Goal: Task Accomplishment & Management: Use online tool/utility

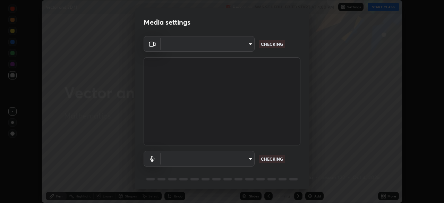
scroll to position [25, 0]
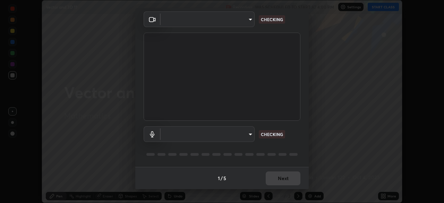
type input "51d019597c161c0694d5583d1f2c643560fde39fe8f4b4da8ea140d4d4830f4c"
click at [250, 134] on body "Erase all Vector and 3D 11 Recording WAS SCHEDULED TO START AT 4:00 PM Settings…" at bounding box center [222, 101] width 444 height 203
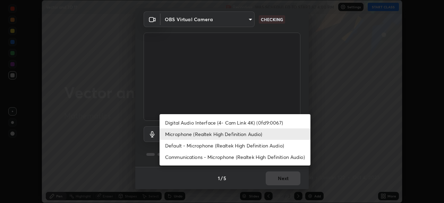
click at [240, 147] on li "Default - Microphone (Realtek High Definition Audio)" at bounding box center [235, 145] width 151 height 11
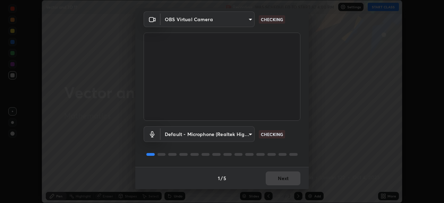
click at [249, 135] on body "Erase all Vector and 3D 11 Recording WAS SCHEDULED TO START AT 4:00 PM Settings…" at bounding box center [222, 101] width 444 height 203
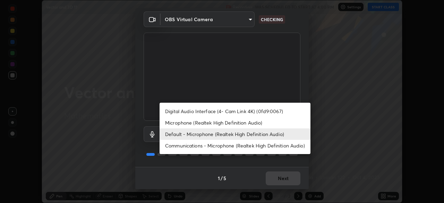
click at [239, 120] on li "Microphone (Realtek High Definition Audio)" at bounding box center [235, 122] width 151 height 11
type input "c6780f4c857a8b81e5497564d4ed67de36d612a8279d52ba4dbf449da7be3efb"
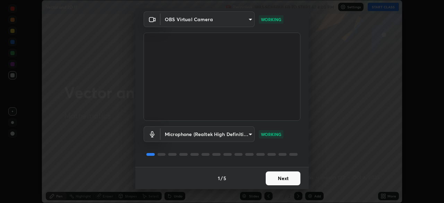
click at [275, 179] on button "Next" at bounding box center [283, 178] width 35 height 14
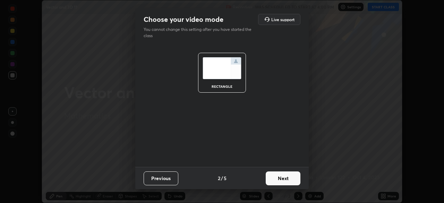
scroll to position [0, 0]
click at [285, 179] on button "Next" at bounding box center [283, 178] width 35 height 14
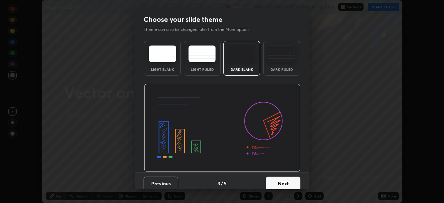
click at [289, 181] on button "Next" at bounding box center [283, 184] width 35 height 14
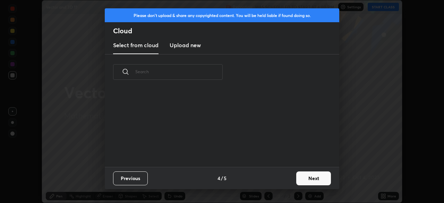
click at [305, 175] on button "Next" at bounding box center [313, 178] width 35 height 14
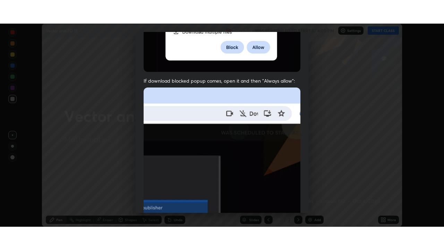
scroll to position [166, 0]
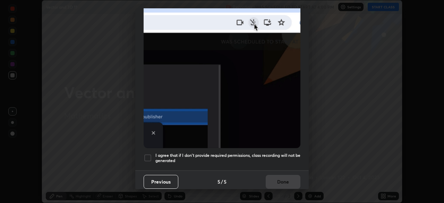
click at [145, 155] on div at bounding box center [148, 158] width 8 height 8
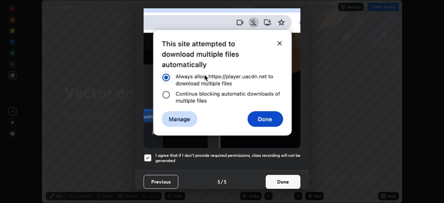
click at [278, 181] on button "Done" at bounding box center [283, 182] width 35 height 14
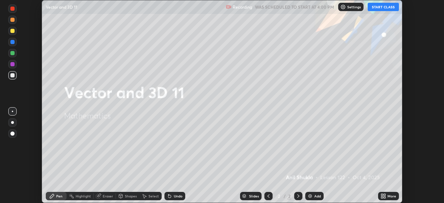
click at [379, 5] on button "START CLASS" at bounding box center [383, 7] width 31 height 8
click at [381, 196] on icon at bounding box center [382, 197] width 2 height 2
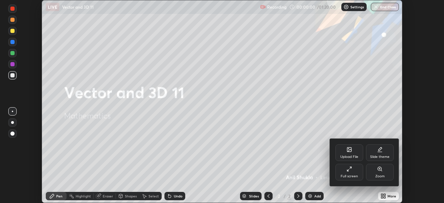
click at [349, 174] on div "Full screen" at bounding box center [349, 175] width 17 height 3
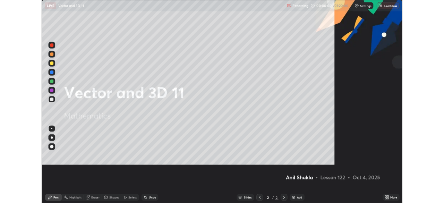
scroll to position [250, 444]
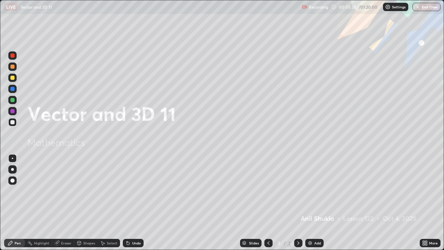
click at [12, 119] on div at bounding box center [12, 122] width 8 height 8
click at [13, 77] on div at bounding box center [12, 78] width 4 height 4
click at [12, 181] on div at bounding box center [12, 180] width 4 height 4
click at [300, 203] on icon at bounding box center [298, 243] width 6 height 6
click at [311, 203] on img at bounding box center [310, 243] width 6 height 6
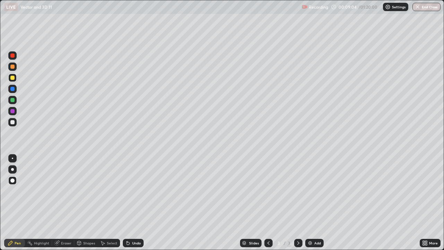
click at [15, 114] on div at bounding box center [12, 111] width 8 height 8
click at [12, 100] on div at bounding box center [12, 100] width 4 height 4
click at [11, 112] on div at bounding box center [12, 111] width 4 height 4
click at [135, 203] on div "Undo" at bounding box center [136, 242] width 9 height 3
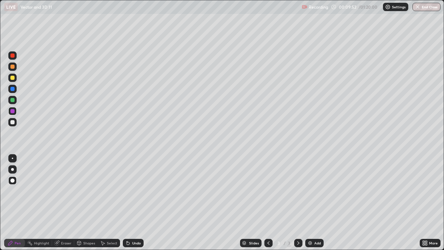
click at [83, 203] on div "Shapes" at bounding box center [86, 243] width 24 height 8
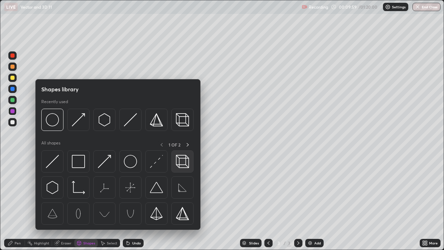
click at [184, 161] on img at bounding box center [182, 161] width 13 height 13
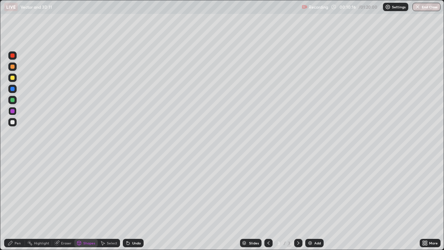
click at [132, 203] on div "Undo" at bounding box center [136, 242] width 9 height 3
click at [113, 203] on div "Select" at bounding box center [112, 242] width 10 height 3
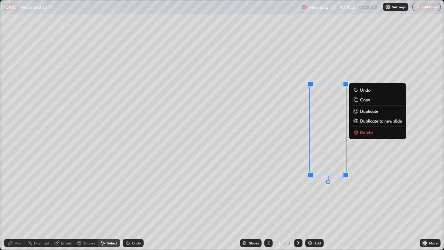
click at [326, 144] on div "0 ° Undo Copy Duplicate Duplicate to new slide Delete" at bounding box center [221, 124] width 443 height 249
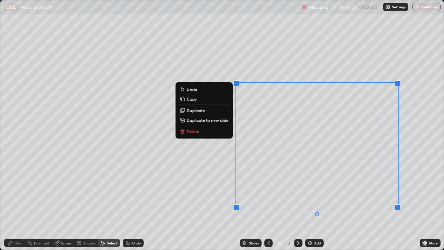
click at [206, 198] on div "0 ° Undo Copy Duplicate Duplicate to new slide Delete" at bounding box center [221, 124] width 443 height 249
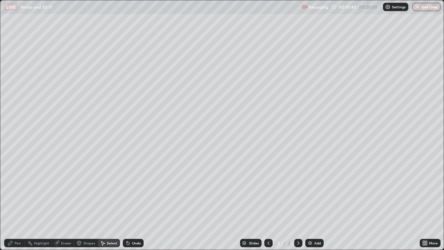
click at [16, 203] on div "Pen" at bounding box center [18, 242] width 6 height 3
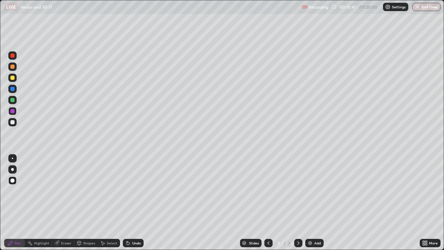
click at [12, 121] on div at bounding box center [12, 122] width 4 height 4
click at [138, 203] on div "Undo" at bounding box center [136, 242] width 9 height 3
click at [133, 203] on div "Undo" at bounding box center [136, 242] width 9 height 3
click at [17, 203] on div "Pen" at bounding box center [18, 242] width 6 height 3
click at [10, 101] on div at bounding box center [12, 100] width 4 height 4
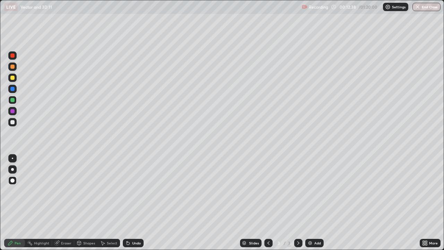
click at [134, 203] on div "Undo" at bounding box center [136, 242] width 9 height 3
click at [135, 203] on div "Undo" at bounding box center [136, 242] width 9 height 3
click at [12, 111] on div at bounding box center [12, 111] width 4 height 4
click at [14, 78] on div at bounding box center [12, 78] width 4 height 4
click at [9, 170] on div at bounding box center [12, 169] width 8 height 8
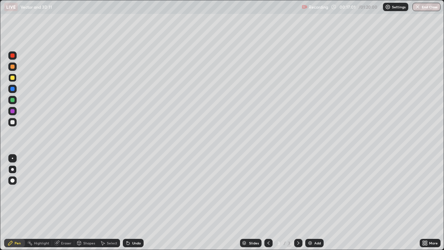
click at [300, 203] on icon at bounding box center [298, 243] width 6 height 6
click at [310, 203] on img at bounding box center [310, 243] width 6 height 6
click at [133, 203] on div "Undo" at bounding box center [136, 242] width 9 height 3
click at [135, 203] on div "Undo" at bounding box center [136, 242] width 9 height 3
click at [137, 203] on div "Undo" at bounding box center [136, 242] width 9 height 3
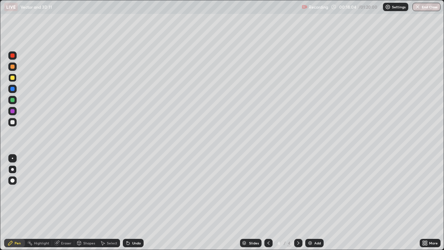
click at [129, 203] on icon at bounding box center [128, 243] width 6 height 6
click at [132, 203] on div "Undo" at bounding box center [136, 242] width 9 height 3
click at [134, 203] on div "Undo" at bounding box center [136, 242] width 9 height 3
click at [13, 78] on div at bounding box center [12, 78] width 4 height 4
click at [129, 203] on icon at bounding box center [128, 243] width 6 height 6
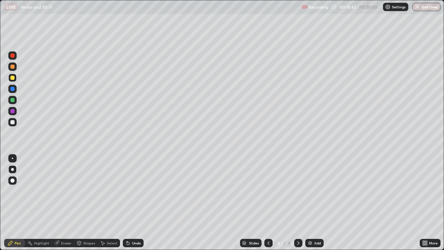
click at [267, 203] on icon at bounding box center [268, 242] width 2 height 3
click at [135, 203] on div "Undo" at bounding box center [136, 242] width 9 height 3
click at [134, 203] on div "Undo" at bounding box center [136, 242] width 9 height 3
click at [136, 203] on div "Undo" at bounding box center [136, 242] width 9 height 3
click at [298, 203] on icon at bounding box center [298, 243] width 6 height 6
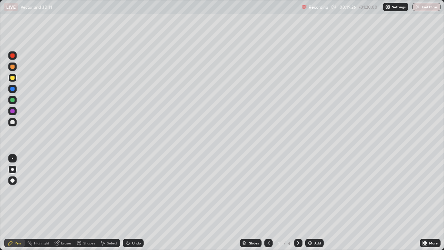
click at [268, 203] on icon at bounding box center [269, 243] width 6 height 6
click at [300, 203] on icon at bounding box center [298, 243] width 6 height 6
click at [267, 203] on icon at bounding box center [269, 243] width 6 height 6
click at [297, 203] on icon at bounding box center [298, 242] width 2 height 3
click at [135, 203] on div "Undo" at bounding box center [136, 242] width 9 height 3
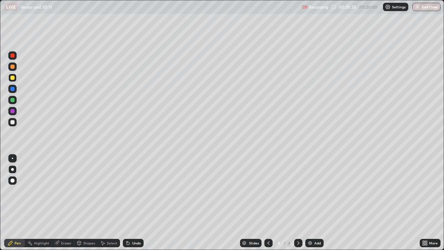
click at [267, 203] on icon at bounding box center [269, 243] width 6 height 6
click at [298, 203] on icon at bounding box center [298, 243] width 6 height 6
click at [12, 100] on div at bounding box center [12, 100] width 4 height 4
click at [133, 203] on div "Undo" at bounding box center [136, 242] width 9 height 3
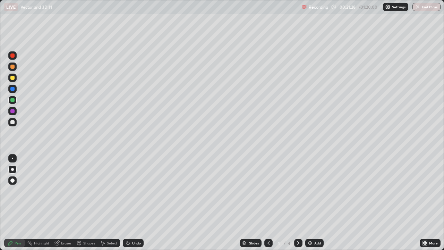
click at [134, 203] on div "Undo" at bounding box center [133, 243] width 21 height 8
click at [110, 203] on div "Select" at bounding box center [112, 242] width 10 height 3
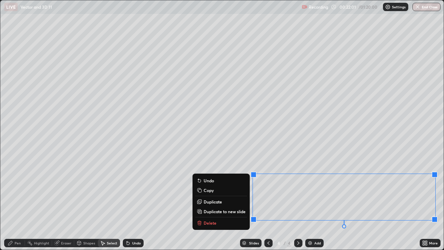
click at [209, 203] on div "0 ° Undo Copy Duplicate Duplicate to new slide Delete" at bounding box center [221, 124] width 443 height 249
click at [177, 203] on div "0 ° Undo Copy Duplicate Duplicate to new slide Delete" at bounding box center [221, 124] width 443 height 249
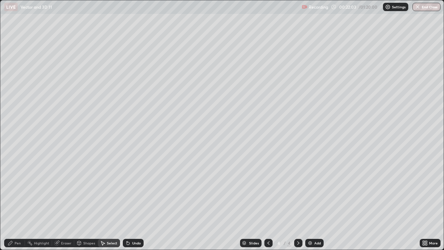
click at [61, 203] on div "Eraser" at bounding box center [66, 242] width 10 height 3
click at [17, 203] on div "Pen" at bounding box center [18, 242] width 6 height 3
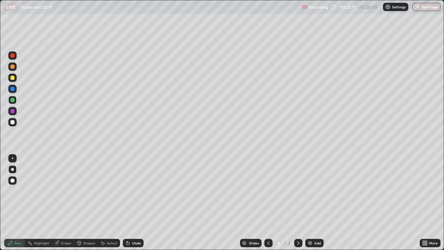
click at [65, 203] on div "Eraser" at bounding box center [66, 242] width 10 height 3
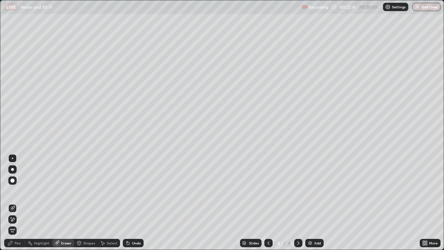
click at [14, 203] on div "Pen" at bounding box center [14, 243] width 21 height 8
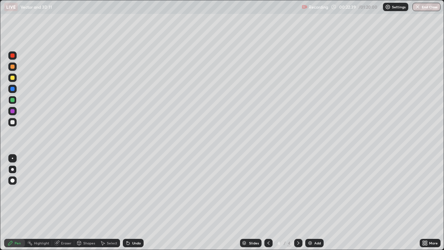
click at [61, 203] on div "Eraser" at bounding box center [66, 242] width 10 height 3
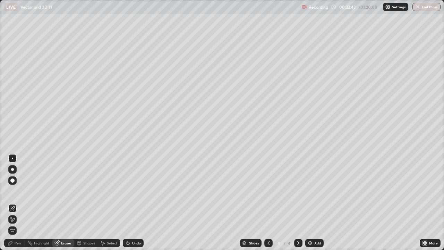
click at [17, 203] on div "Pen" at bounding box center [18, 242] width 6 height 3
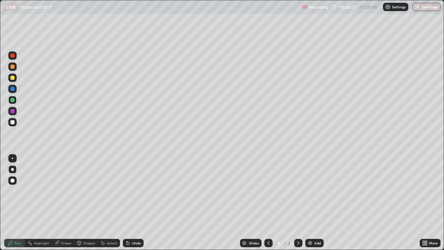
click at [424, 203] on icon at bounding box center [424, 242] width 2 height 2
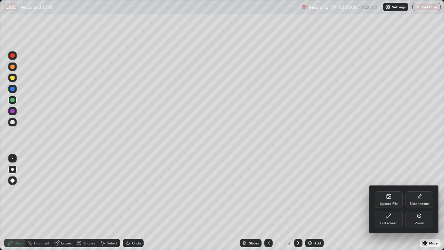
click at [395, 203] on div "Full screen" at bounding box center [389, 218] width 28 height 17
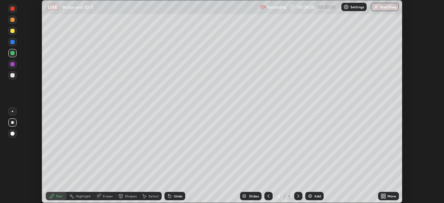
scroll to position [34476, 34235]
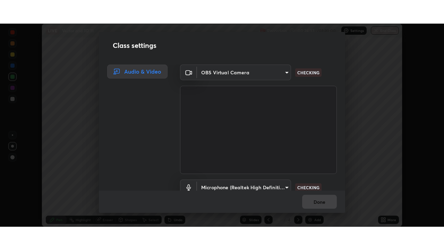
scroll to position [32, 0]
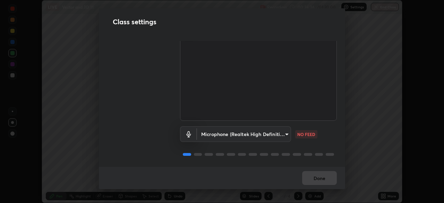
click at [283, 132] on body "Erase all LIVE Vector and 3D 11 Recording 00:24:36 / 01:20:00 Settings End Clas…" at bounding box center [222, 101] width 444 height 203
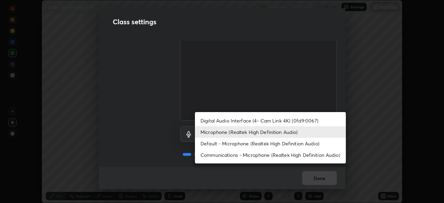
click at [249, 144] on li "Default - Microphone (Realtek High Definition Audio)" at bounding box center [270, 143] width 151 height 11
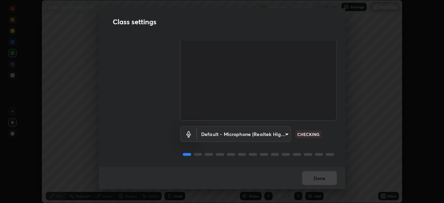
click at [285, 132] on body "Erase all LIVE Vector and 3D 11 Recording 00:24:37 / 01:20:00 Settings End Clas…" at bounding box center [222, 101] width 444 height 203
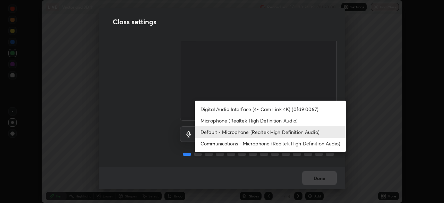
click at [246, 122] on li "Microphone (Realtek High Definition Audio)" at bounding box center [270, 120] width 151 height 11
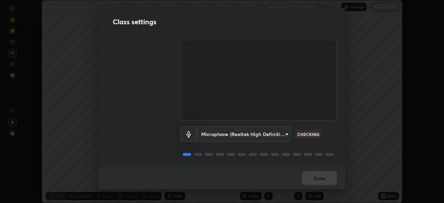
type input "c6780f4c857a8b81e5497564d4ed67de36d612a8279d52ba4dbf449da7be3efb"
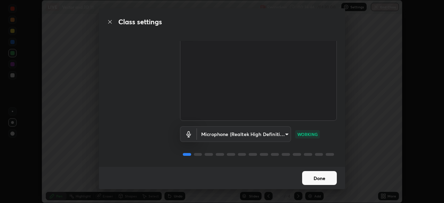
click at [317, 180] on button "Done" at bounding box center [319, 178] width 35 height 14
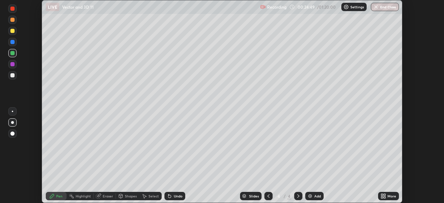
click at [384, 195] on icon at bounding box center [385, 195] width 2 height 2
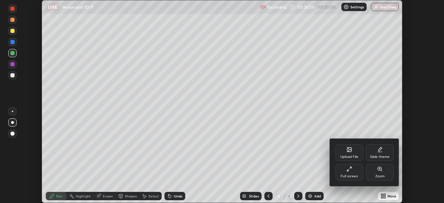
click at [357, 172] on div "Full screen" at bounding box center [349, 172] width 28 height 17
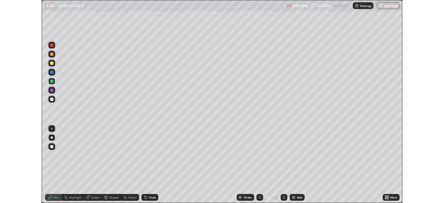
scroll to position [250, 444]
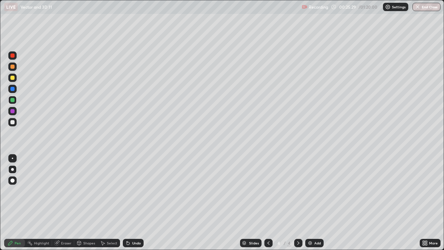
click at [298, 203] on icon at bounding box center [298, 243] width 6 height 6
click at [299, 203] on icon at bounding box center [298, 243] width 6 height 6
click at [308, 203] on img at bounding box center [310, 243] width 6 height 6
click at [12, 78] on div at bounding box center [12, 78] width 4 height 4
click at [132, 203] on div "Undo" at bounding box center [136, 242] width 9 height 3
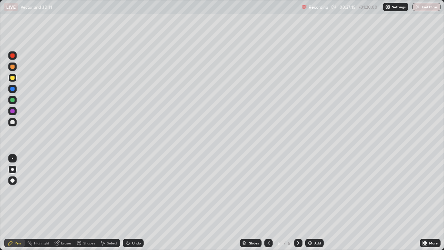
click at [132, 203] on div "Undo" at bounding box center [136, 242] width 9 height 3
click at [12, 57] on div at bounding box center [12, 55] width 4 height 4
click at [129, 203] on icon at bounding box center [128, 243] width 6 height 6
click at [271, 203] on div at bounding box center [268, 243] width 8 height 8
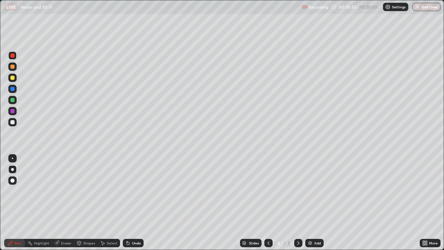
click at [299, 203] on icon at bounding box center [298, 243] width 6 height 6
click at [267, 203] on icon at bounding box center [269, 243] width 6 height 6
click at [297, 203] on icon at bounding box center [298, 243] width 6 height 6
click at [295, 203] on icon at bounding box center [298, 243] width 6 height 6
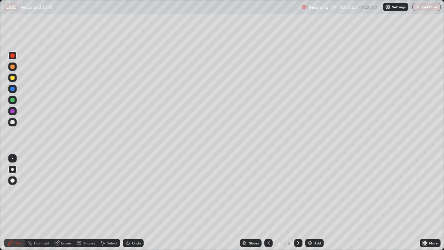
click at [300, 203] on div at bounding box center [298, 243] width 8 height 8
click at [310, 203] on img at bounding box center [310, 243] width 6 height 6
click at [13, 78] on div at bounding box center [12, 78] width 4 height 4
click at [12, 123] on div at bounding box center [12, 122] width 4 height 4
click at [134, 203] on div "Undo" at bounding box center [136, 242] width 9 height 3
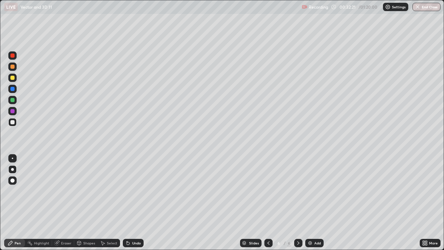
click at [134, 203] on div "Undo" at bounding box center [136, 242] width 9 height 3
click at [132, 203] on div "Undo" at bounding box center [136, 242] width 9 height 3
click at [131, 203] on div "Undo" at bounding box center [133, 243] width 21 height 8
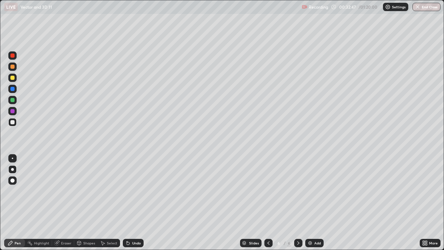
click at [65, 203] on div "Eraser" at bounding box center [66, 242] width 10 height 3
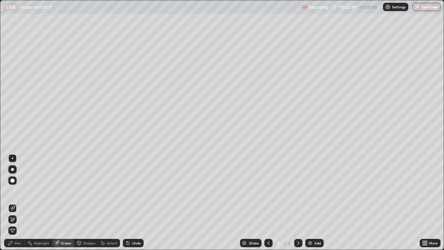
click at [21, 203] on div "Pen" at bounding box center [14, 243] width 21 height 8
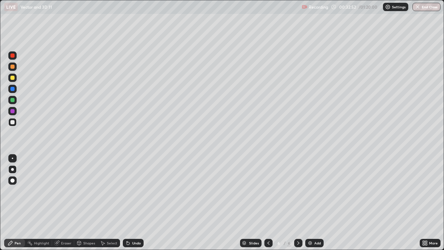
click at [65, 203] on div "Eraser" at bounding box center [63, 243] width 22 height 14
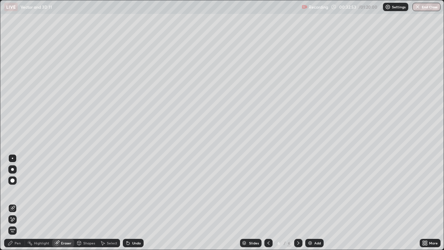
click at [103, 203] on icon at bounding box center [103, 243] width 4 height 4
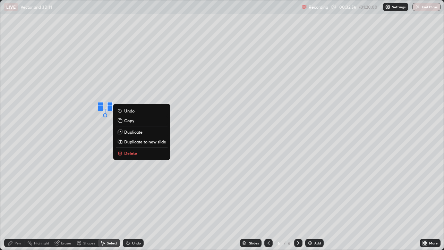
click at [132, 203] on div "Undo" at bounding box center [136, 242] width 9 height 3
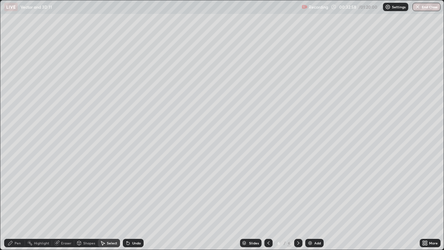
click at [57, 203] on icon at bounding box center [56, 243] width 5 height 5
click at [16, 203] on div "Pen" at bounding box center [18, 242] width 6 height 3
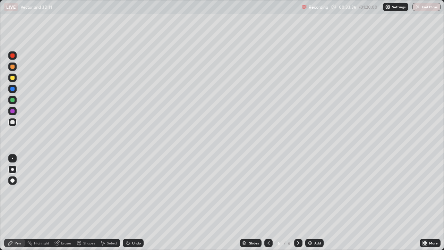
click at [14, 77] on div at bounding box center [12, 78] width 4 height 4
click at [12, 121] on div at bounding box center [12, 122] width 4 height 4
click at [130, 203] on div "Undo" at bounding box center [133, 243] width 21 height 8
click at [66, 203] on div "Eraser" at bounding box center [66, 242] width 10 height 3
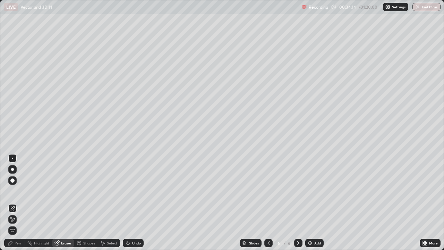
click at [18, 203] on div "Pen" at bounding box center [18, 242] width 6 height 3
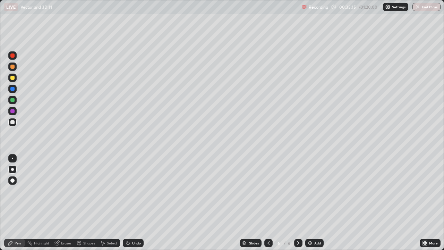
click at [68, 203] on div "Eraser" at bounding box center [66, 242] width 10 height 3
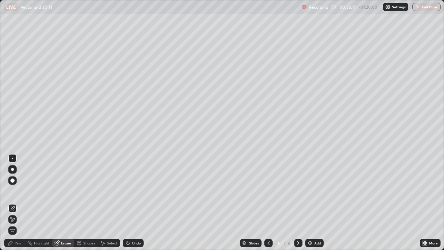
click at [17, 203] on div "Pen" at bounding box center [18, 242] width 6 height 3
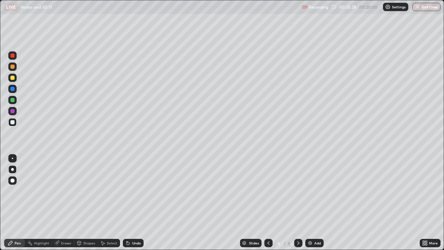
click at [298, 203] on icon at bounding box center [298, 243] width 6 height 6
click at [312, 203] on div "Add" at bounding box center [314, 243] width 18 height 8
click at [13, 77] on div at bounding box center [12, 78] width 4 height 4
click at [12, 180] on div at bounding box center [12, 180] width 4 height 4
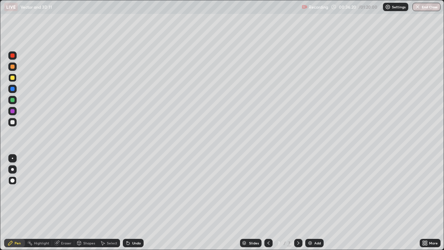
click at [12, 123] on div at bounding box center [12, 122] width 4 height 4
click at [135, 203] on div "Undo" at bounding box center [136, 242] width 9 height 3
click at [13, 122] on div at bounding box center [12, 122] width 4 height 4
click at [12, 78] on div at bounding box center [12, 78] width 4 height 4
click at [12, 171] on div at bounding box center [12, 169] width 8 height 8
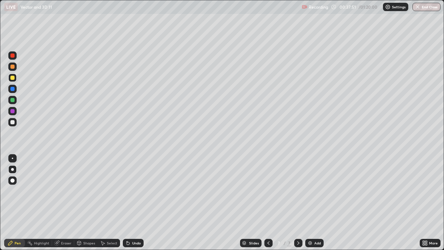
click at [12, 102] on div at bounding box center [12, 100] width 4 height 4
click at [14, 111] on div at bounding box center [12, 111] width 4 height 4
click at [15, 56] on div at bounding box center [12, 55] width 8 height 8
click at [15, 80] on div at bounding box center [12, 78] width 8 height 8
click at [299, 203] on icon at bounding box center [298, 243] width 6 height 6
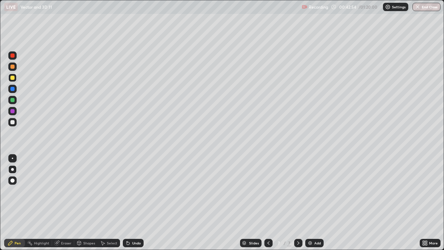
click at [314, 203] on div "Add" at bounding box center [314, 243] width 18 height 8
click at [12, 124] on div at bounding box center [12, 122] width 8 height 8
click at [12, 111] on div at bounding box center [12, 111] width 4 height 4
click at [132, 203] on div "Undo" at bounding box center [136, 242] width 9 height 3
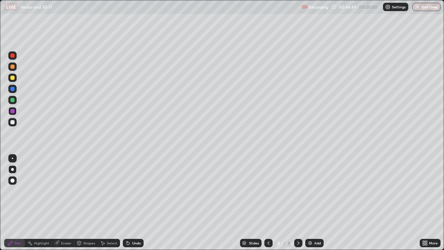
click at [131, 203] on div "Undo" at bounding box center [132, 243] width 24 height 14
click at [12, 101] on div at bounding box center [12, 100] width 4 height 4
click at [12, 113] on div at bounding box center [12, 111] width 8 height 8
click at [135, 203] on div "Undo" at bounding box center [136, 242] width 9 height 3
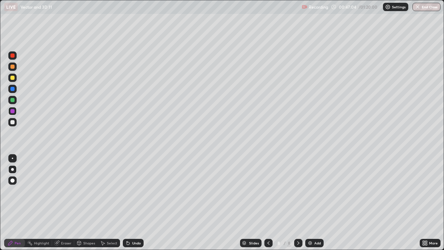
click at [135, 203] on div "Undo" at bounding box center [136, 242] width 9 height 3
click at [108, 203] on div "Select" at bounding box center [109, 243] width 22 height 8
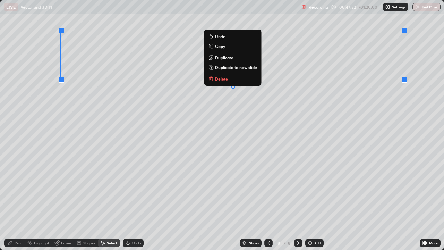
click at [255, 68] on p "Duplicate to new slide" at bounding box center [236, 68] width 42 height 6
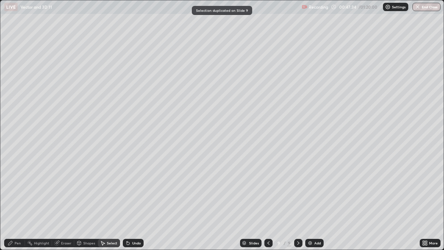
click at [66, 203] on div "Eraser" at bounding box center [66, 242] width 10 height 3
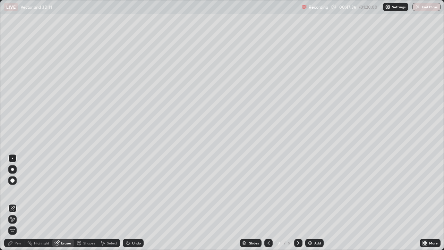
click at [18, 203] on div "Pen" at bounding box center [18, 242] width 6 height 3
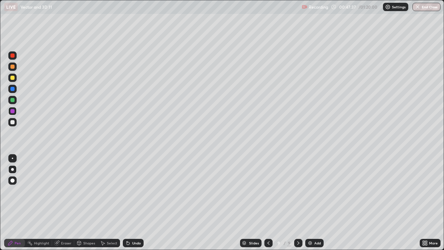
click at [13, 80] on div at bounding box center [12, 78] width 8 height 8
click at [61, 203] on div "Eraser" at bounding box center [66, 242] width 10 height 3
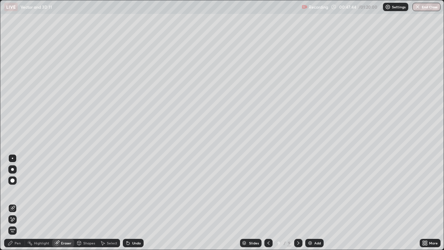
click at [18, 203] on div "Pen" at bounding box center [14, 243] width 21 height 8
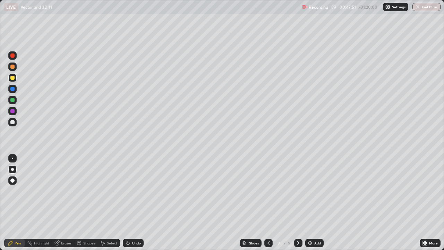
click at [67, 203] on div "Eraser" at bounding box center [66, 242] width 10 height 3
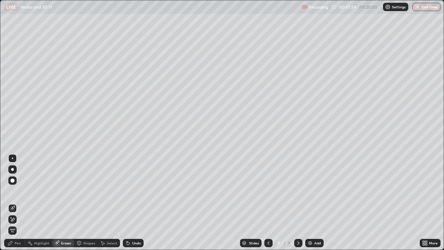
click at [18, 203] on div "Pen" at bounding box center [18, 242] width 6 height 3
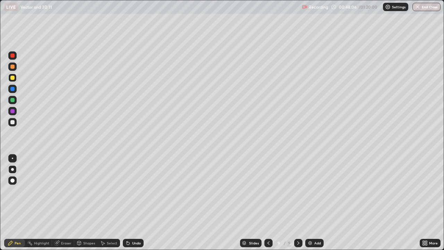
click at [12, 122] on div at bounding box center [12, 122] width 4 height 4
click at [12, 111] on div at bounding box center [12, 111] width 4 height 4
click at [136, 203] on div "Undo" at bounding box center [136, 242] width 9 height 3
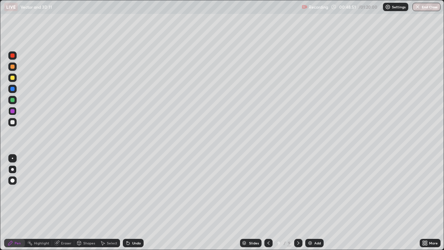
click at [133, 203] on div "Undo" at bounding box center [136, 242] width 9 height 3
click at [14, 123] on div at bounding box center [12, 122] width 4 height 4
click at [14, 69] on div at bounding box center [12, 66] width 8 height 8
click at [12, 78] on div at bounding box center [12, 78] width 4 height 4
click at [12, 183] on div at bounding box center [12, 180] width 8 height 8
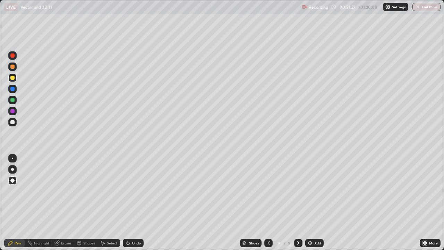
click at [297, 203] on icon at bounding box center [298, 243] width 6 height 6
click at [309, 203] on img at bounding box center [310, 243] width 6 height 6
click at [14, 109] on div at bounding box center [12, 111] width 4 height 4
click at [135, 203] on div "Undo" at bounding box center [136, 242] width 9 height 3
click at [12, 101] on div at bounding box center [12, 100] width 4 height 4
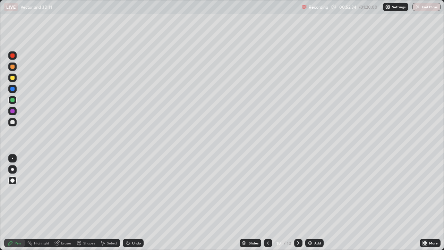
click at [13, 89] on div at bounding box center [12, 89] width 4 height 4
click at [135, 203] on div "Undo" at bounding box center [136, 242] width 9 height 3
click at [12, 122] on div at bounding box center [12, 122] width 4 height 4
click at [14, 111] on div at bounding box center [12, 111] width 4 height 4
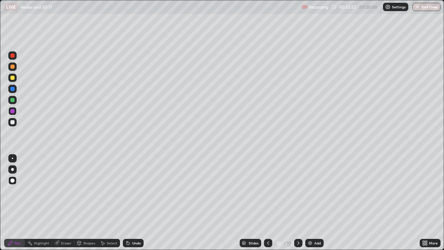
click at [12, 99] on div at bounding box center [12, 100] width 4 height 4
click at [14, 122] on div at bounding box center [12, 122] width 4 height 4
click at [12, 101] on div at bounding box center [12, 100] width 4 height 4
click at [157, 203] on div "Slides 10 / 10 Add" at bounding box center [282, 243] width 276 height 14
click at [133, 203] on div "Undo" at bounding box center [136, 242] width 9 height 3
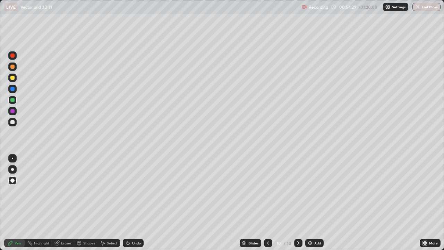
click at [133, 203] on div "Undo" at bounding box center [136, 242] width 9 height 3
click at [132, 203] on div "Undo" at bounding box center [136, 242] width 9 height 3
click at [105, 203] on div "Select" at bounding box center [109, 243] width 22 height 8
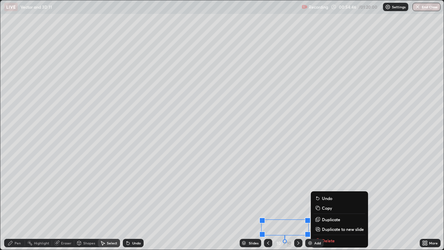
click at [17, 203] on div "Pen" at bounding box center [18, 242] width 6 height 3
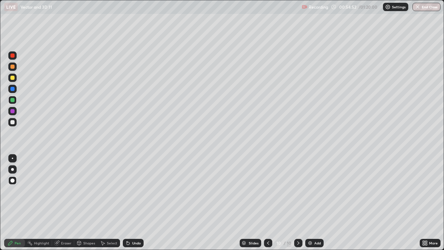
click at [65, 203] on div "Eraser" at bounding box center [66, 242] width 10 height 3
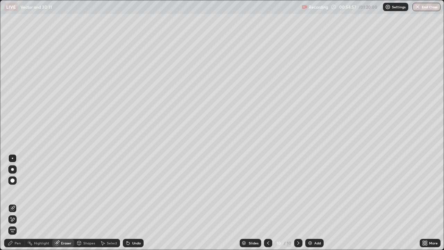
click at [17, 203] on div "Pen" at bounding box center [18, 242] width 6 height 3
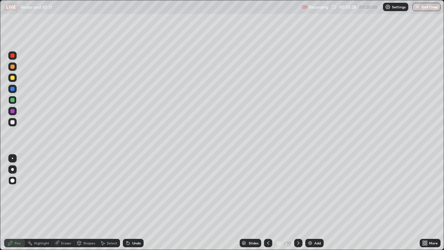
click at [12, 55] on div at bounding box center [12, 55] width 4 height 4
click at [11, 170] on div at bounding box center [12, 169] width 8 height 8
click at [12, 78] on div at bounding box center [12, 78] width 4 height 4
click at [298, 203] on icon at bounding box center [298, 243] width 6 height 6
click at [312, 203] on img at bounding box center [310, 243] width 6 height 6
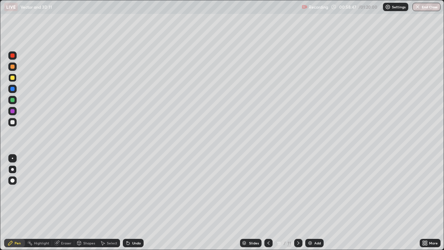
click at [13, 123] on div at bounding box center [12, 122] width 4 height 4
click at [136, 203] on div "Undo" at bounding box center [136, 242] width 9 height 3
click at [12, 111] on div at bounding box center [12, 111] width 4 height 4
click at [135, 203] on div "Undo" at bounding box center [136, 242] width 9 height 3
click at [136, 203] on div "Undo" at bounding box center [133, 243] width 21 height 8
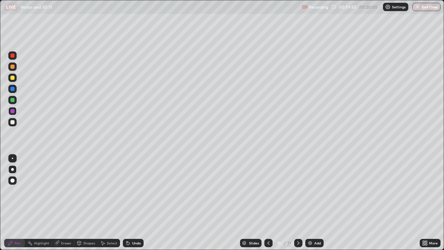
click at [135, 203] on div "Undo" at bounding box center [136, 242] width 9 height 3
click at [134, 203] on div "Undo" at bounding box center [136, 242] width 9 height 3
click at [132, 203] on div "Undo" at bounding box center [136, 242] width 9 height 3
click at [136, 203] on div "Undo" at bounding box center [136, 242] width 9 height 3
click at [14, 97] on div at bounding box center [12, 100] width 8 height 8
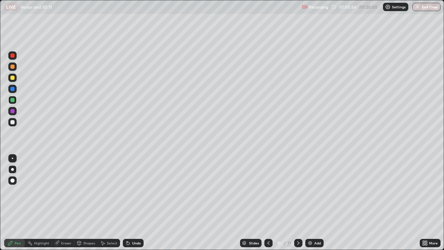
click at [14, 112] on div at bounding box center [12, 111] width 4 height 4
click at [12, 90] on div at bounding box center [12, 89] width 4 height 4
click at [132, 203] on div "Undo" at bounding box center [136, 242] width 9 height 3
click at [12, 112] on div at bounding box center [12, 111] width 4 height 4
click at [12, 100] on div at bounding box center [12, 100] width 4 height 4
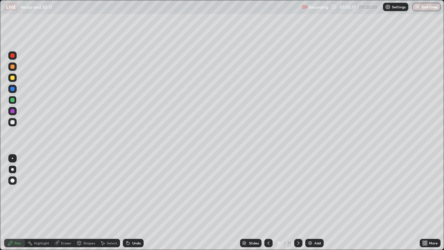
click at [297, 203] on icon at bounding box center [298, 243] width 6 height 6
click at [309, 203] on img at bounding box center [310, 243] width 6 height 6
click at [14, 77] on div at bounding box center [12, 78] width 4 height 4
click at [13, 167] on div at bounding box center [12, 169] width 8 height 8
click at [12, 123] on div at bounding box center [12, 122] width 4 height 4
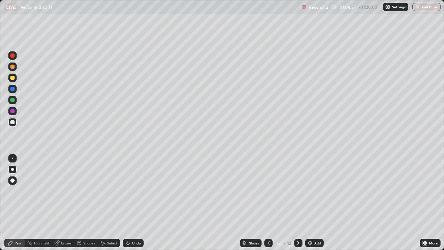
click at [12, 111] on div at bounding box center [12, 111] width 4 height 4
click at [130, 203] on div "Undo" at bounding box center [133, 243] width 21 height 8
click at [132, 203] on div "Undo" at bounding box center [136, 242] width 9 height 3
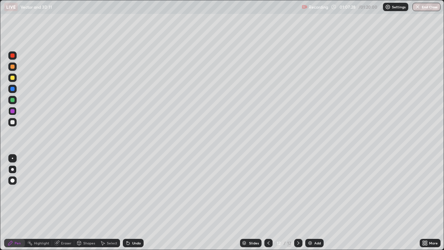
click at [132, 203] on div "Undo" at bounding box center [136, 242] width 9 height 3
click at [12, 100] on div at bounding box center [12, 100] width 4 height 4
click at [110, 203] on div "Select" at bounding box center [112, 242] width 10 height 3
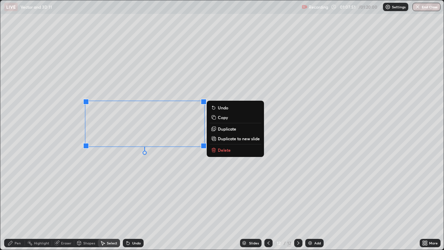
click at [225, 129] on p "Duplicate" at bounding box center [227, 129] width 18 height 6
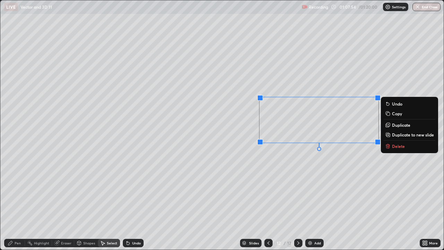
click at [246, 173] on div "0 ° Undo Copy Duplicate Duplicate to new slide Delete" at bounding box center [221, 124] width 443 height 249
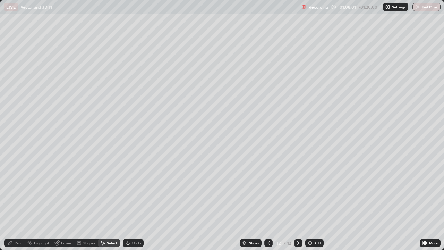
click at [60, 203] on div "Eraser" at bounding box center [63, 243] width 22 height 8
click at [17, 203] on div "Pen" at bounding box center [18, 242] width 6 height 3
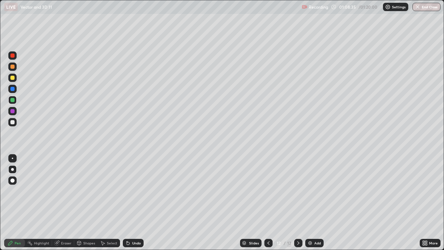
click at [136, 203] on div "Undo" at bounding box center [136, 242] width 9 height 3
click at [135, 203] on div "Undo" at bounding box center [136, 242] width 9 height 3
click at [134, 203] on div "Undo" at bounding box center [133, 243] width 21 height 8
click at [62, 203] on div "Eraser" at bounding box center [66, 242] width 10 height 3
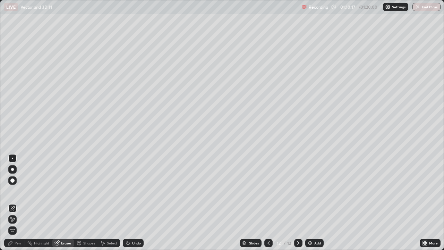
click at [17, 203] on div "Pen" at bounding box center [18, 242] width 6 height 3
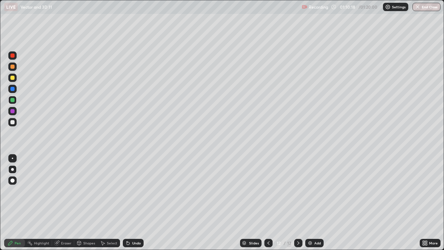
click at [14, 77] on div at bounding box center [12, 78] width 4 height 4
click at [299, 203] on icon at bounding box center [298, 243] width 6 height 6
click at [309, 203] on img at bounding box center [310, 243] width 6 height 6
click at [134, 203] on div "Undo" at bounding box center [133, 243] width 21 height 8
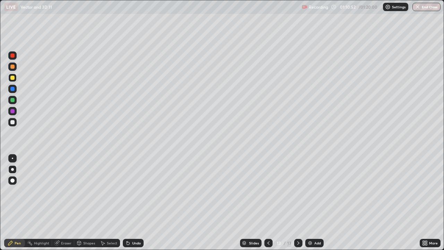
click at [134, 203] on div "Undo" at bounding box center [133, 243] width 21 height 8
click at [130, 203] on div "Undo" at bounding box center [133, 243] width 21 height 8
click at [128, 203] on icon at bounding box center [128, 243] width 3 height 3
click at [128, 203] on icon at bounding box center [128, 243] width 6 height 6
click at [132, 203] on div "Undo" at bounding box center [136, 242] width 9 height 3
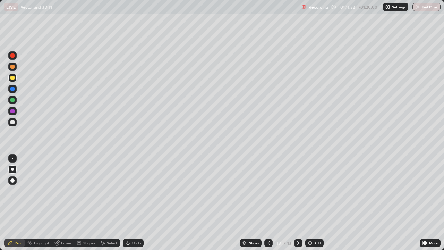
click at [134, 203] on div "Undo" at bounding box center [136, 242] width 9 height 3
click at [137, 203] on div "Undo" at bounding box center [136, 242] width 9 height 3
click at [138, 203] on div "Undo" at bounding box center [136, 242] width 9 height 3
click at [135, 203] on div "Undo" at bounding box center [136, 242] width 9 height 3
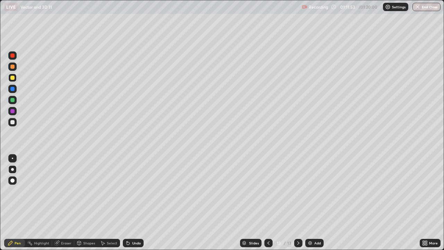
click at [134, 203] on div "Undo" at bounding box center [136, 242] width 9 height 3
click at [132, 203] on div "Undo" at bounding box center [133, 243] width 21 height 8
click at [128, 203] on icon at bounding box center [128, 243] width 6 height 6
click at [128, 203] on icon at bounding box center [128, 243] width 3 height 3
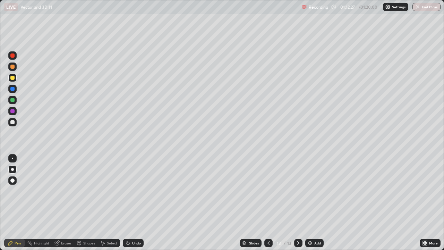
click at [427, 203] on icon at bounding box center [425, 243] width 6 height 6
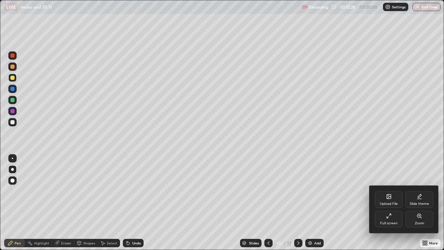
click at [390, 203] on div "Full screen" at bounding box center [389, 218] width 28 height 17
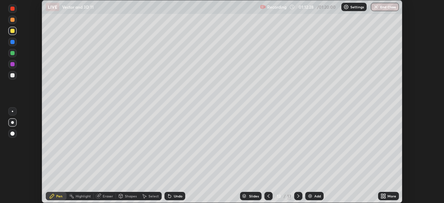
scroll to position [34476, 34235]
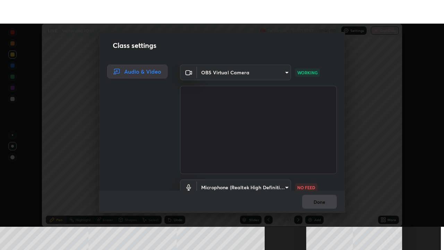
scroll to position [32, 0]
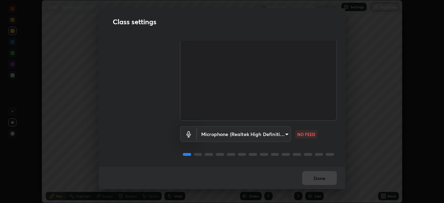
click at [285, 131] on body "Erase all LIVE Vector and 3D 11 Recording 01:13:34 / 01:20:00 Settings End Clas…" at bounding box center [222, 101] width 444 height 203
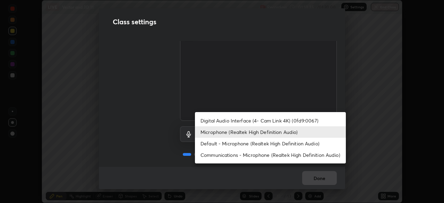
click at [243, 144] on li "Default - Microphone (Realtek High Definition Audio)" at bounding box center [270, 143] width 151 height 11
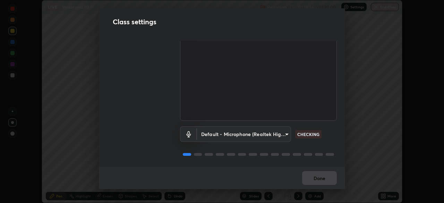
click at [285, 131] on body "Erase all LIVE Vector and 3D 11 Recording 01:13:36 / 01:20:00 Settings End Clas…" at bounding box center [222, 101] width 444 height 203
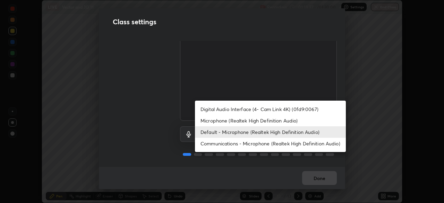
click at [244, 120] on li "Microphone (Realtek High Definition Audio)" at bounding box center [270, 120] width 151 height 11
type input "c6780f4c857a8b81e5497564d4ed67de36d612a8279d52ba4dbf449da7be3efb"
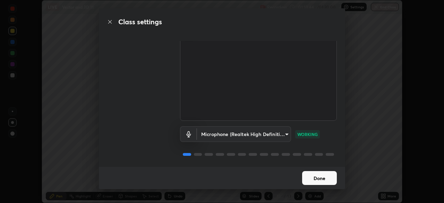
click at [320, 178] on button "Done" at bounding box center [319, 178] width 35 height 14
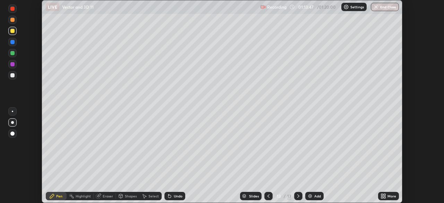
click at [383, 195] on icon at bounding box center [382, 195] width 2 height 2
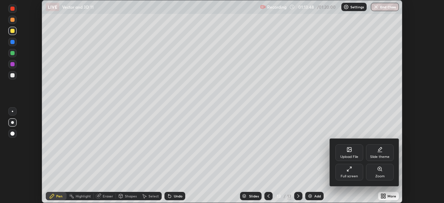
click at [354, 168] on div "Full screen" at bounding box center [349, 172] width 28 height 17
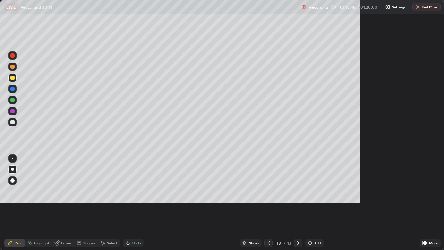
scroll to position [250, 444]
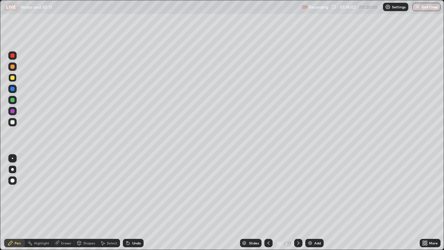
click at [12, 122] on div at bounding box center [12, 122] width 4 height 4
click at [63, 203] on div "Eraser" at bounding box center [66, 242] width 10 height 3
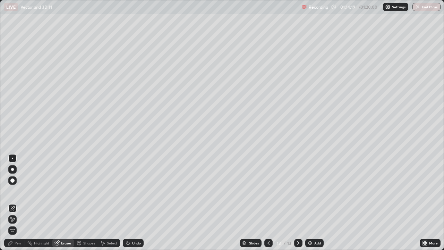
click at [19, 203] on div "Pen" at bounding box center [18, 242] width 6 height 3
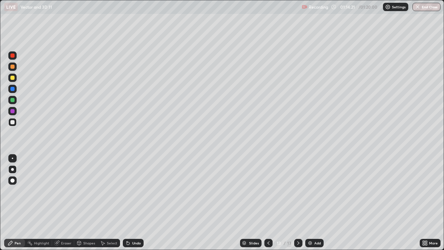
click at [13, 77] on div at bounding box center [12, 78] width 4 height 4
click at [13, 122] on div at bounding box center [12, 122] width 4 height 4
click at [297, 203] on icon at bounding box center [298, 242] width 2 height 3
click at [297, 203] on icon at bounding box center [298, 243] width 6 height 6
click at [307, 203] on img at bounding box center [310, 243] width 6 height 6
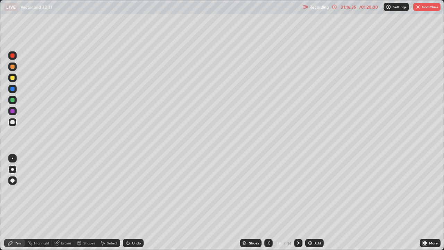
click at [13, 78] on div at bounding box center [12, 78] width 4 height 4
click at [131, 203] on div "Undo" at bounding box center [133, 243] width 21 height 8
click at [135, 203] on div "Undo" at bounding box center [133, 243] width 21 height 8
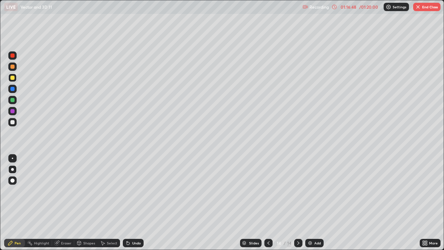
click at [135, 203] on div "Undo" at bounding box center [133, 243] width 21 height 8
click at [136, 203] on div "Undo" at bounding box center [133, 243] width 21 height 8
click at [134, 203] on div "Undo" at bounding box center [136, 242] width 9 height 3
click at [132, 203] on div "Undo" at bounding box center [133, 243] width 21 height 8
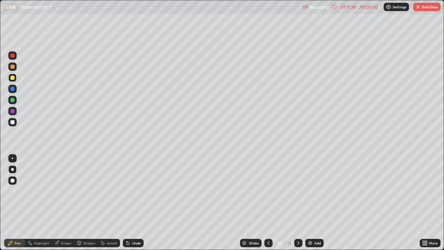
click at [129, 203] on div "Undo" at bounding box center [132, 243] width 24 height 14
click at [12, 112] on div at bounding box center [12, 111] width 4 height 4
click at [12, 101] on div at bounding box center [12, 100] width 4 height 4
click at [12, 110] on div at bounding box center [12, 111] width 4 height 4
click at [12, 98] on div at bounding box center [12, 100] width 4 height 4
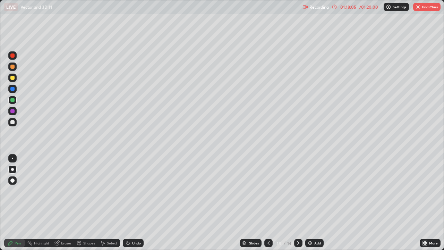
click at [12, 89] on div at bounding box center [12, 89] width 4 height 4
click at [11, 54] on div at bounding box center [12, 55] width 4 height 4
click at [11, 101] on div at bounding box center [12, 100] width 4 height 4
click at [12, 55] on div at bounding box center [12, 55] width 4 height 4
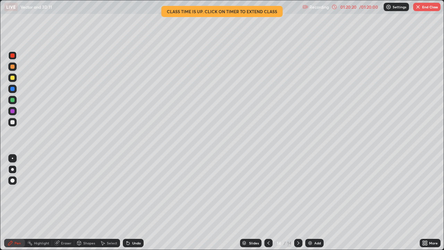
click at [13, 111] on div at bounding box center [12, 111] width 4 height 4
click at [424, 7] on button "End Class" at bounding box center [426, 7] width 27 height 8
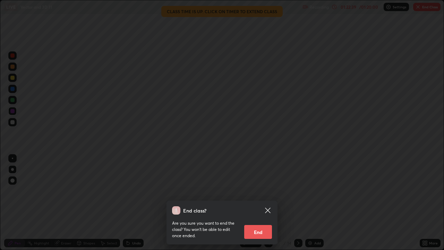
click at [257, 203] on button "End" at bounding box center [258, 232] width 28 height 14
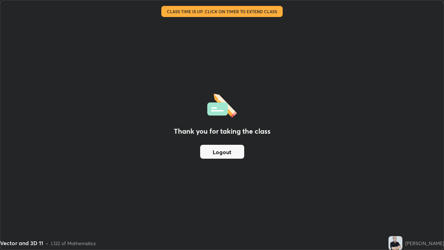
click at [221, 152] on button "Logout" at bounding box center [222, 152] width 44 height 14
